Goal: Information Seeking & Learning: Learn about a topic

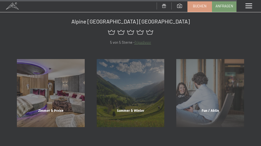
scroll to position [2076, 0]
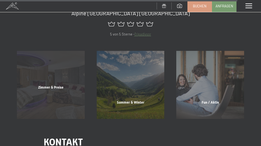
click at [60, 85] on div "Zimmer & Preise" at bounding box center [51, 94] width 80 height 19
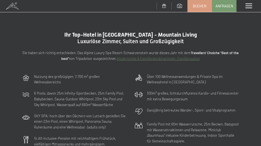
click at [138, 58] on link "Kinderpreise & Familienkonbinationen- Familiensuiten" at bounding box center [158, 58] width 83 height 4
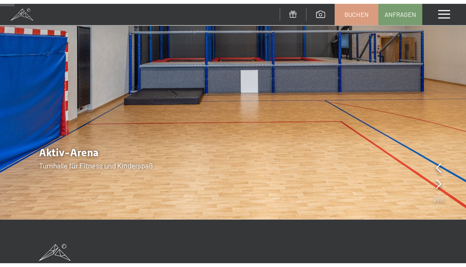
scroll to position [77, 0]
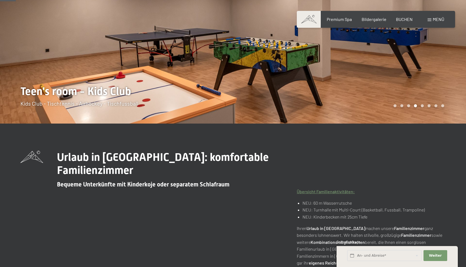
click at [261, 74] on div at bounding box center [349, 23] width 233 height 201
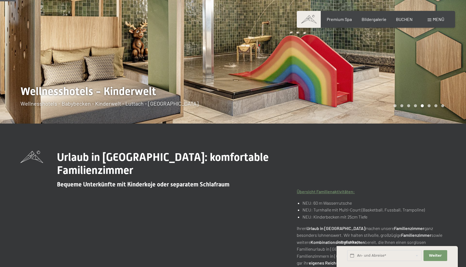
click at [261, 74] on div at bounding box center [349, 23] width 233 height 201
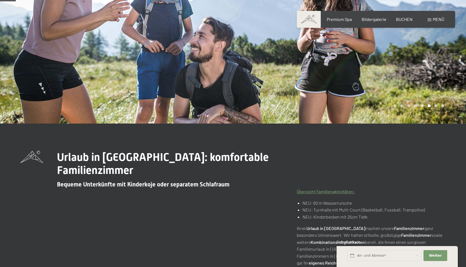
click at [261, 74] on div at bounding box center [349, 23] width 233 height 201
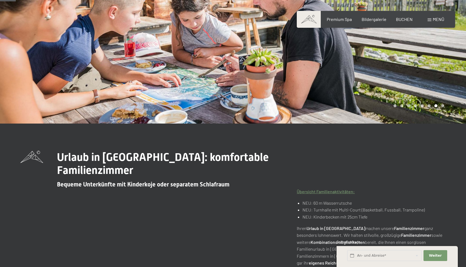
click at [261, 74] on div at bounding box center [349, 23] width 233 height 201
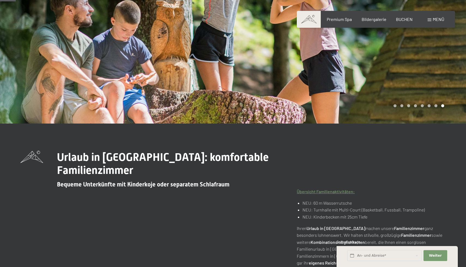
click at [261, 74] on div at bounding box center [349, 23] width 233 height 201
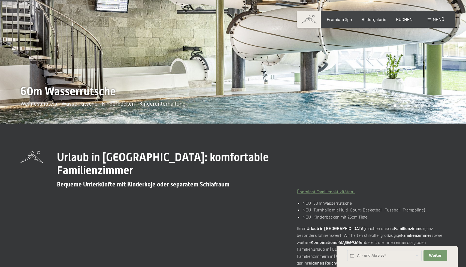
click at [261, 74] on div at bounding box center [349, 23] width 233 height 201
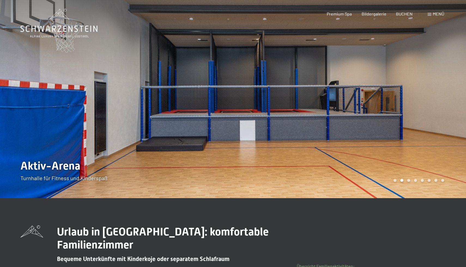
scroll to position [0, 0]
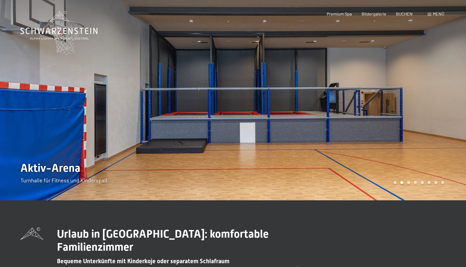
click at [261, 13] on span at bounding box center [430, 14] width 4 height 3
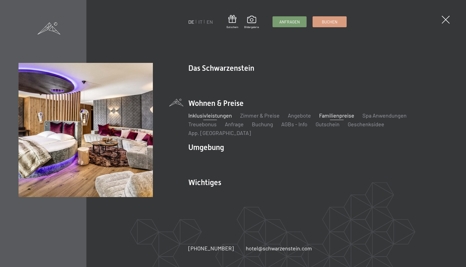
click at [228, 119] on link "Inklusivleistungen" at bounding box center [210, 115] width 44 height 7
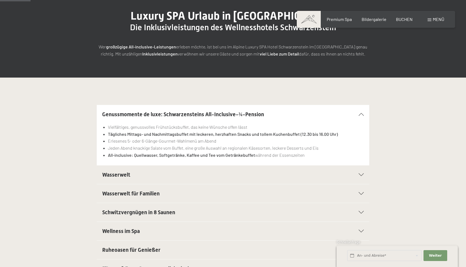
scroll to position [66, 0]
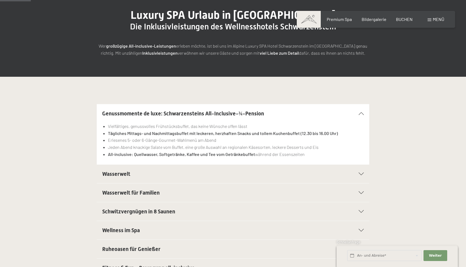
click at [298, 172] on h2 "Wasserwelt" at bounding box center [219, 174] width 235 height 8
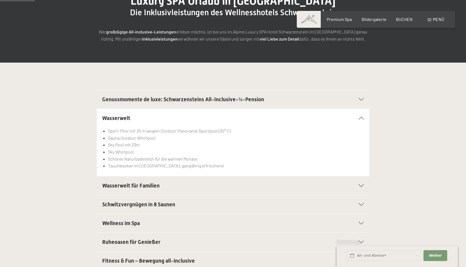
scroll to position [86, 0]
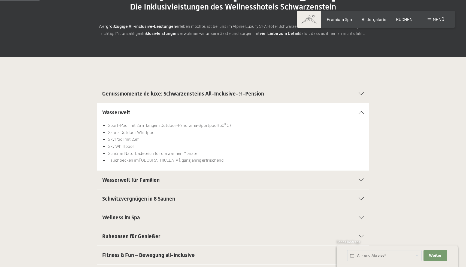
click at [309, 181] on h2 "Wasserwelt für Familien" at bounding box center [219, 180] width 235 height 8
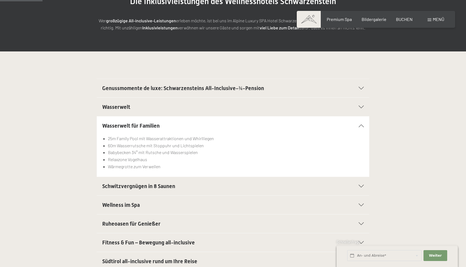
scroll to position [92, 0]
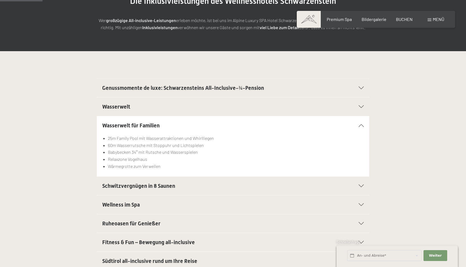
click at [293, 107] on h2 "Wasserwelt" at bounding box center [219, 107] width 235 height 8
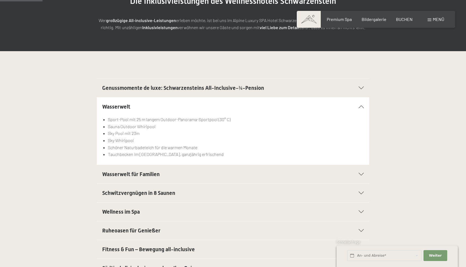
click at [295, 177] on h2 "Wasserwelt für Familien" at bounding box center [219, 175] width 235 height 8
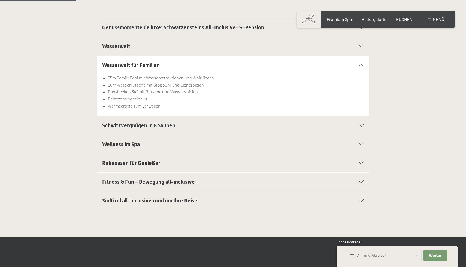
scroll to position [165, 0]
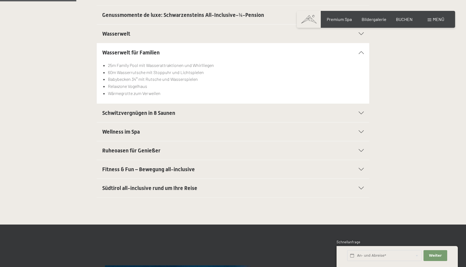
click at [297, 188] on h2 "Südtirol all-inclusive rund um Ihre Reise" at bounding box center [219, 188] width 235 height 8
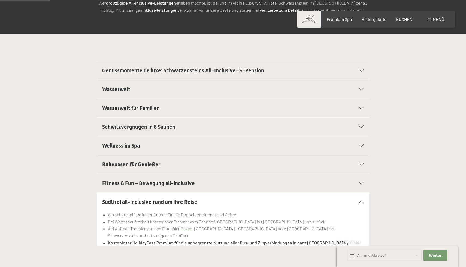
scroll to position [111, 0]
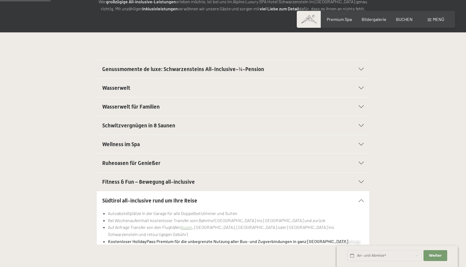
click at [362, 183] on icon at bounding box center [361, 182] width 5 height 3
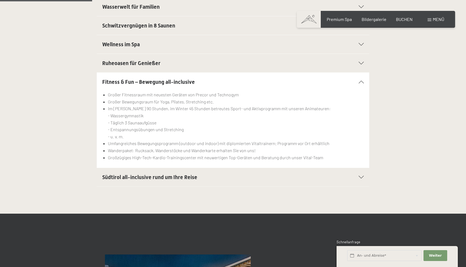
scroll to position [211, 0]
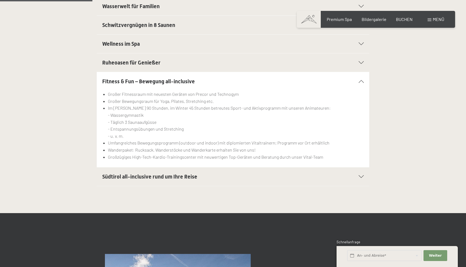
click at [328, 181] on div "Südtirol all-inclusive rund um Ihre Reise" at bounding box center [233, 177] width 262 height 19
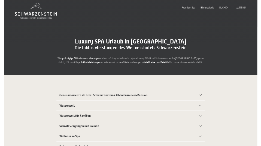
scroll to position [0, 0]
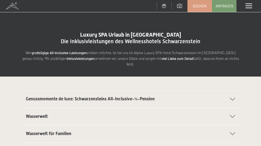
click at [72, 130] on h2 "Wasserwelt für Familien" at bounding box center [125, 133] width 198 height 6
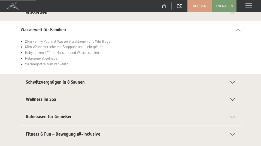
scroll to position [92, 0]
